Goal: Task Accomplishment & Management: Use online tool/utility

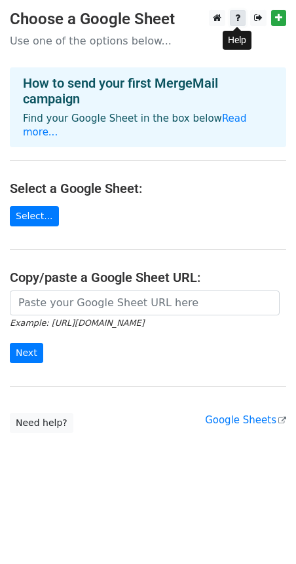
click at [234, 16] on link at bounding box center [238, 18] width 16 height 16
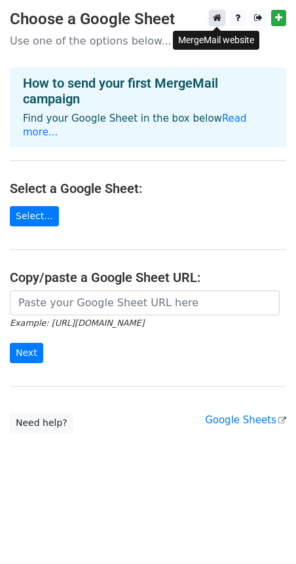
click at [215, 17] on icon at bounding box center [217, 17] width 9 height 9
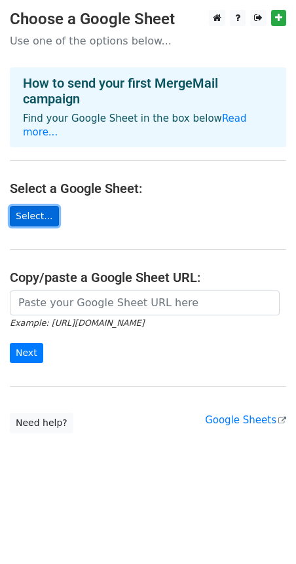
click at [27, 206] on link "Select..." at bounding box center [34, 216] width 49 height 20
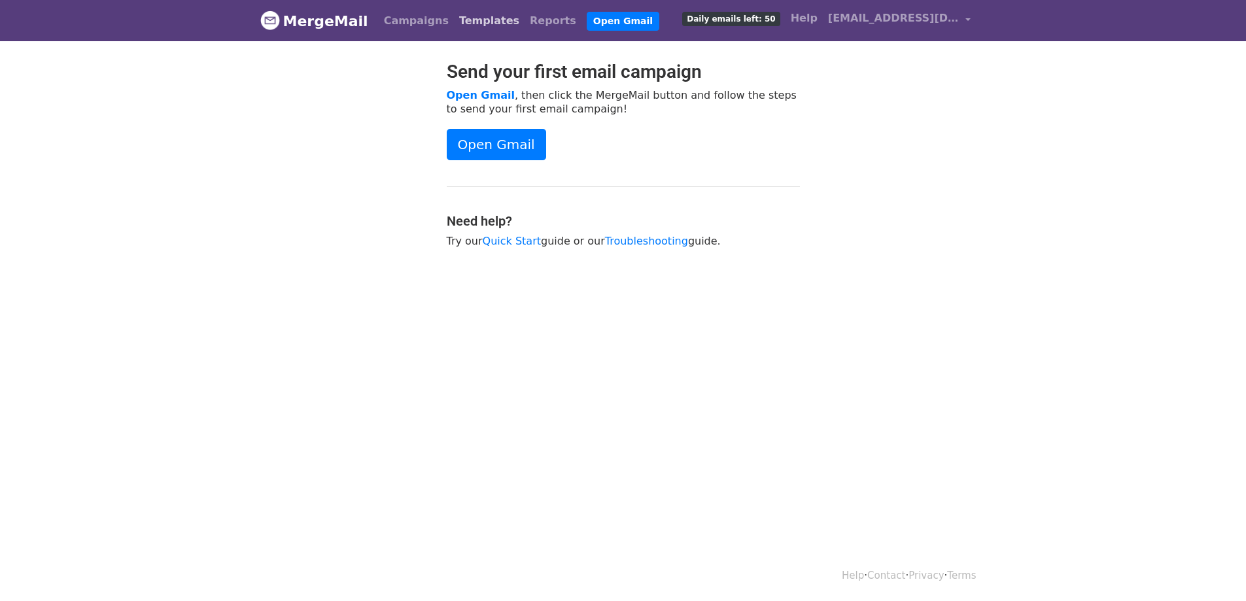
click at [457, 20] on link "Templates" at bounding box center [489, 21] width 71 height 26
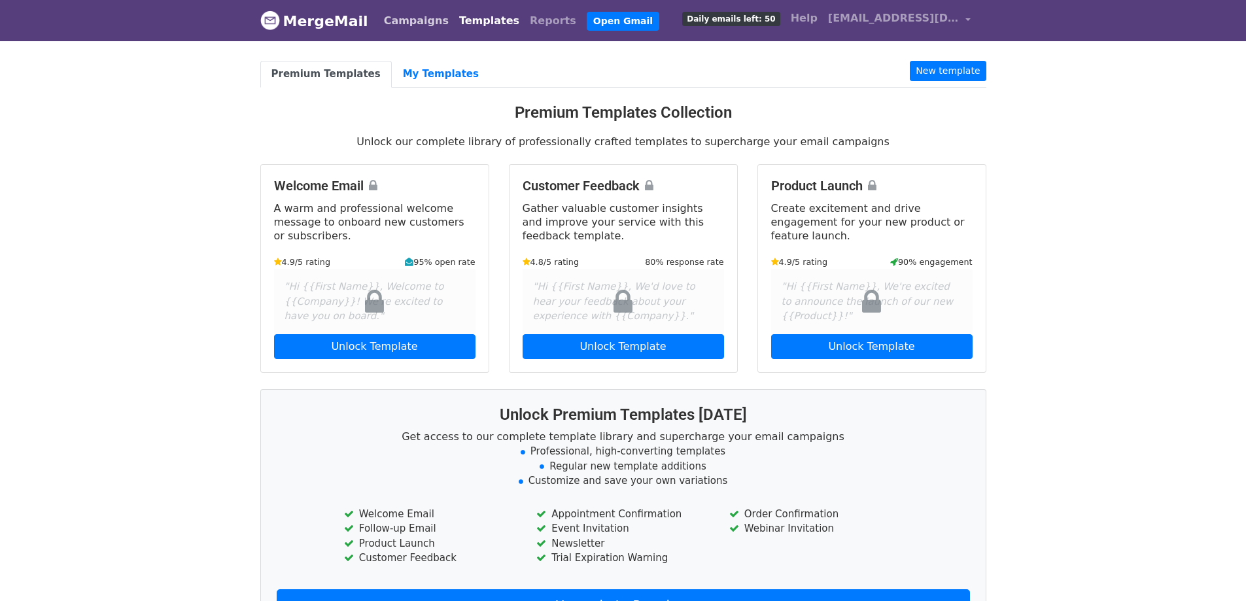
click at [395, 20] on link "Campaigns" at bounding box center [416, 21] width 75 height 26
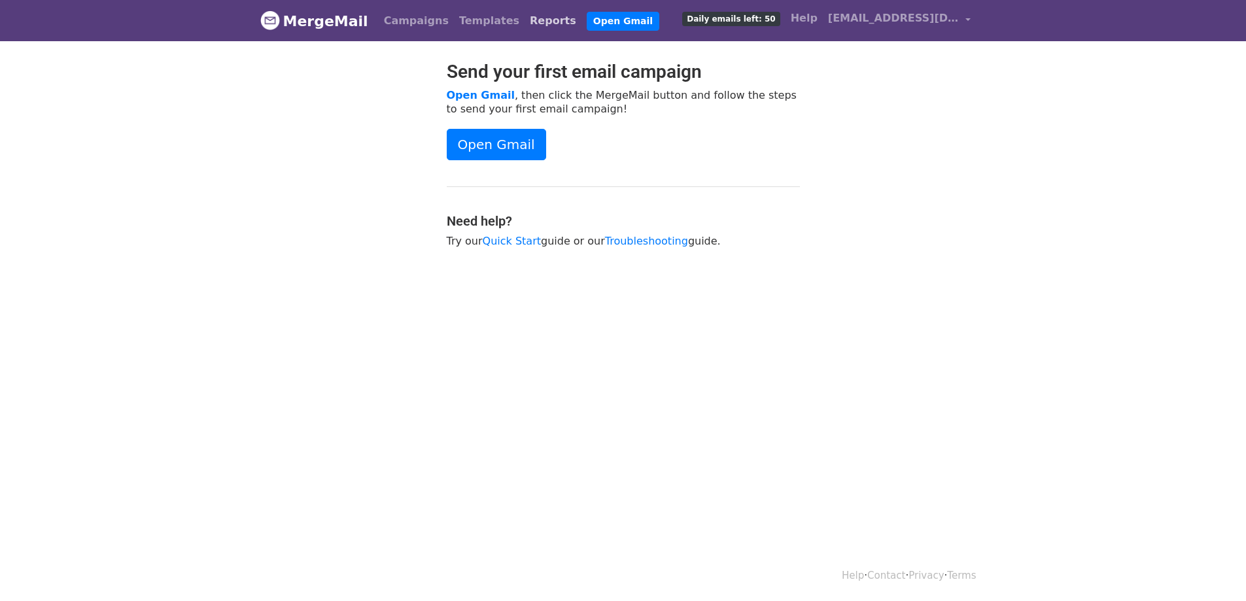
click at [525, 16] on link "Reports" at bounding box center [553, 21] width 57 height 26
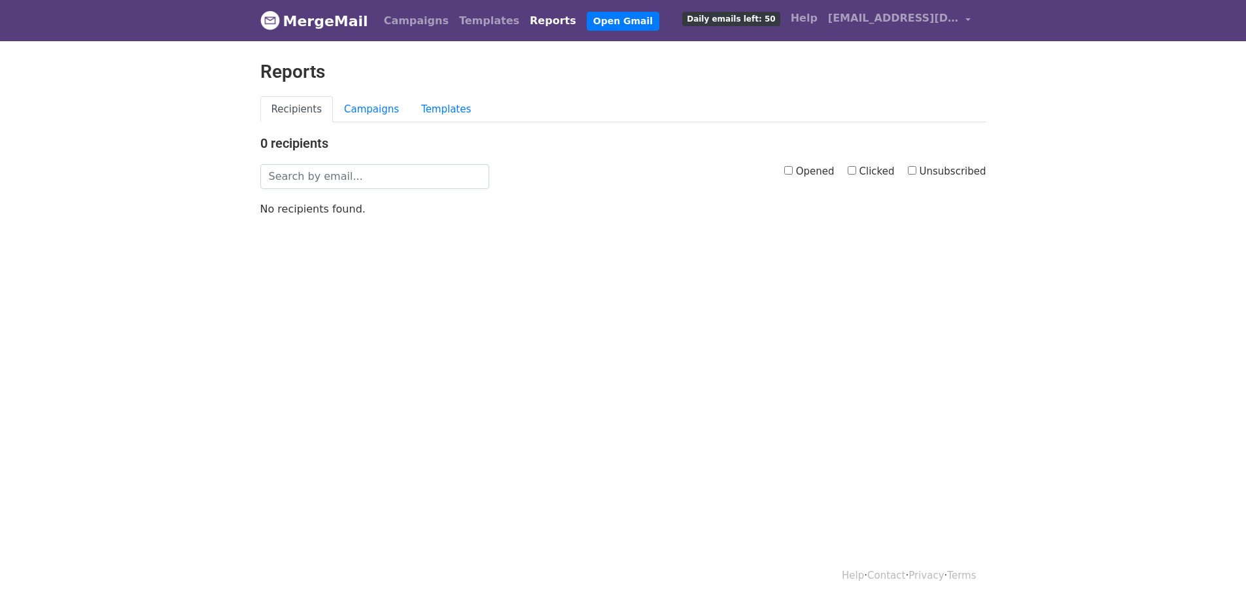
click at [283, 26] on link "MergeMail" at bounding box center [314, 20] width 108 height 27
